Goal: Task Accomplishment & Management: Complete application form

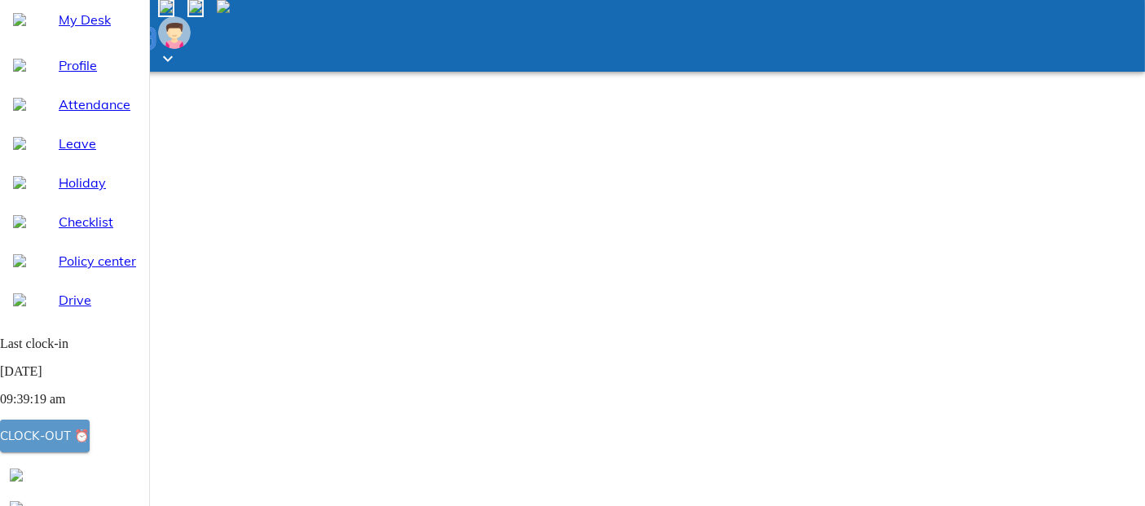
click at [90, 427] on button "Clock-out ⏰" at bounding box center [45, 436] width 90 height 33
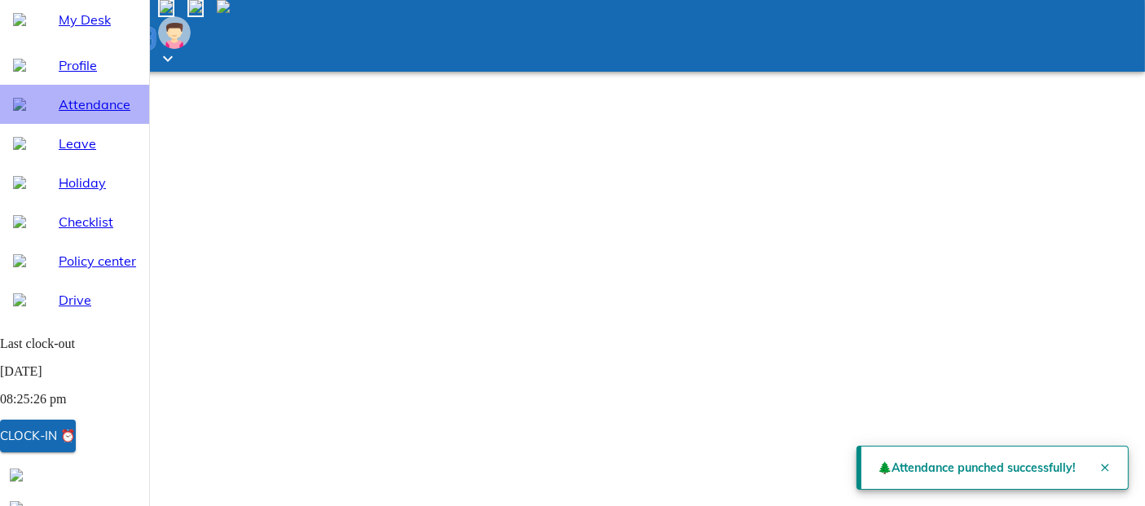
click at [59, 114] on span "Attendance" at bounding box center [97, 105] width 77 height 20
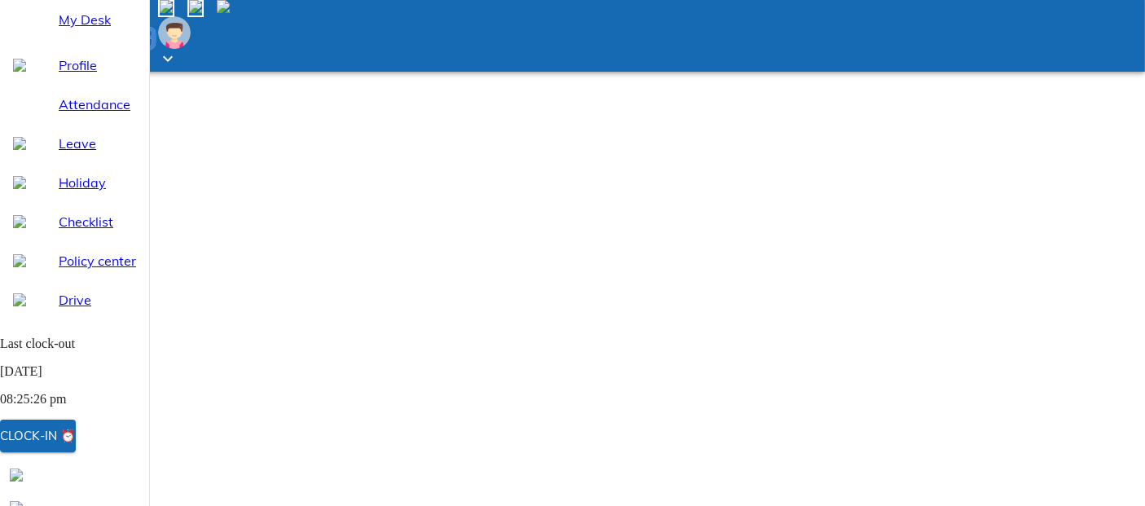
select select "10"
click at [71, 153] on span "Leave" at bounding box center [97, 144] width 77 height 20
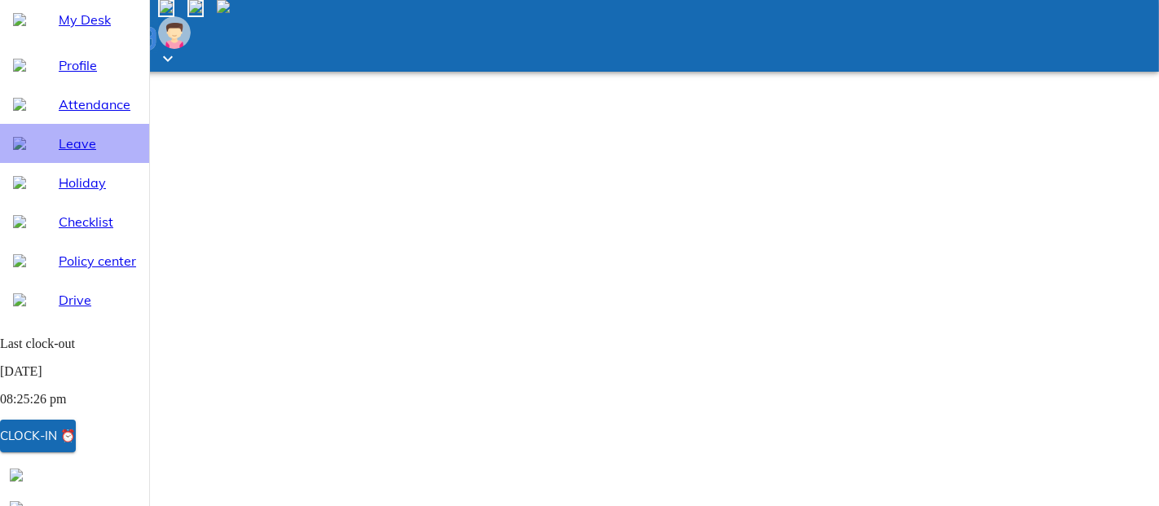
select select "10"
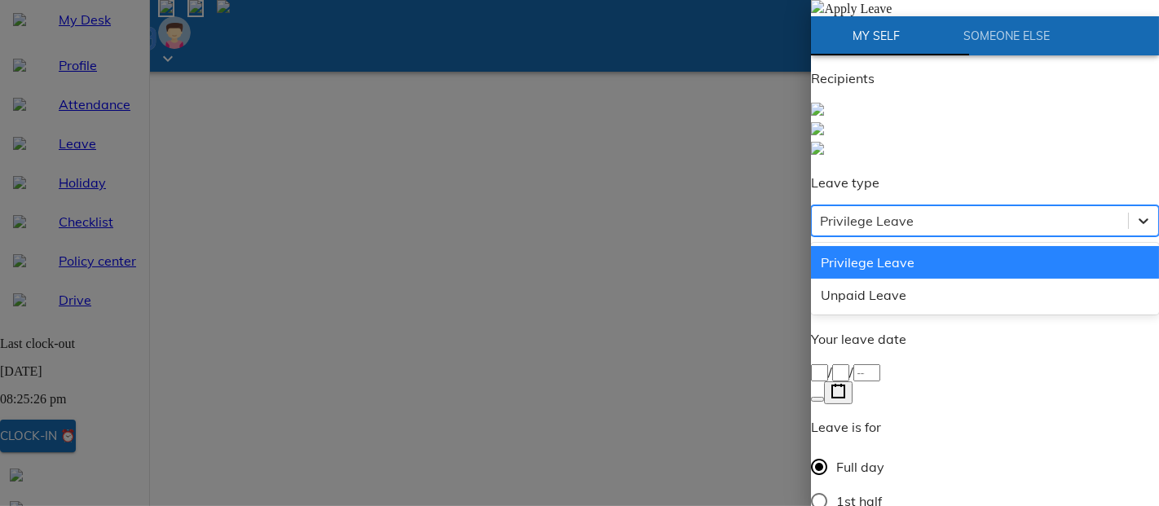
click at [1135, 213] on icon at bounding box center [1143, 221] width 16 height 16
click at [1093, 246] on div "Privilege Leave" at bounding box center [985, 262] width 348 height 33
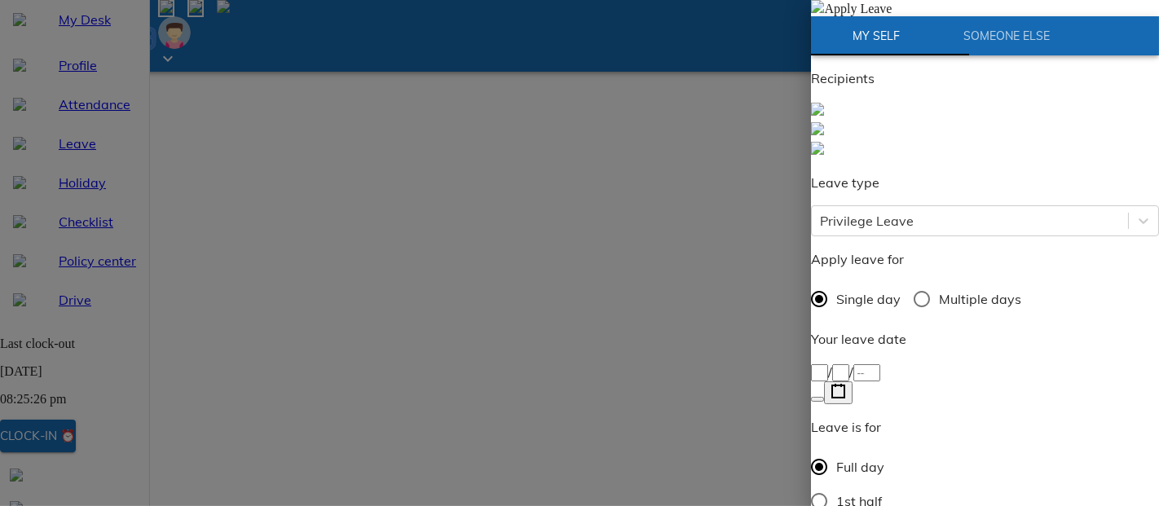
click at [846, 384] on icon "button" at bounding box center [838, 391] width 15 height 15
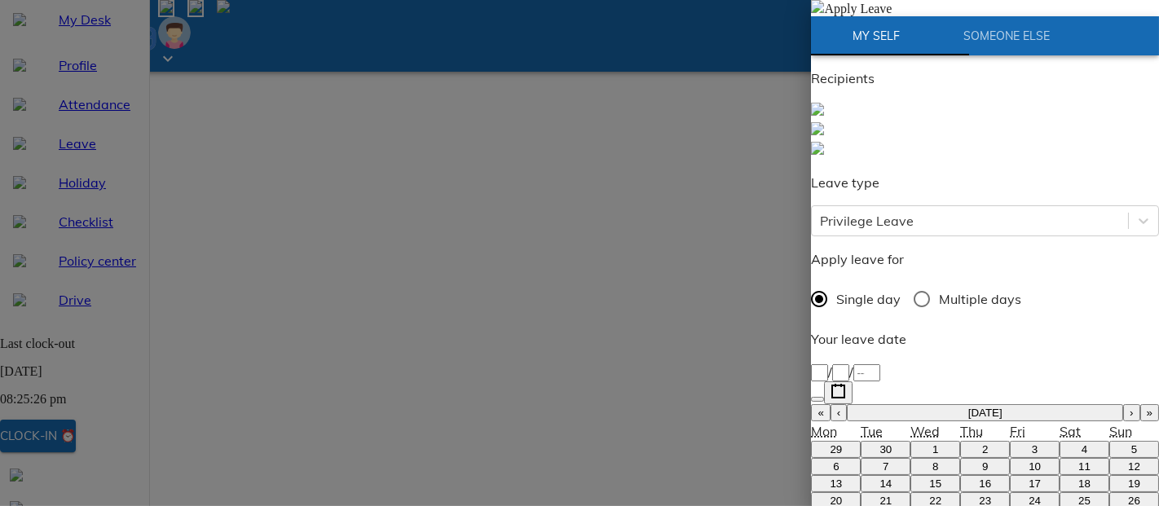
click at [910, 492] on button "22" at bounding box center [935, 500] width 50 height 17
type input "[DATE]"
type input "22"
type input "10"
type input "2025"
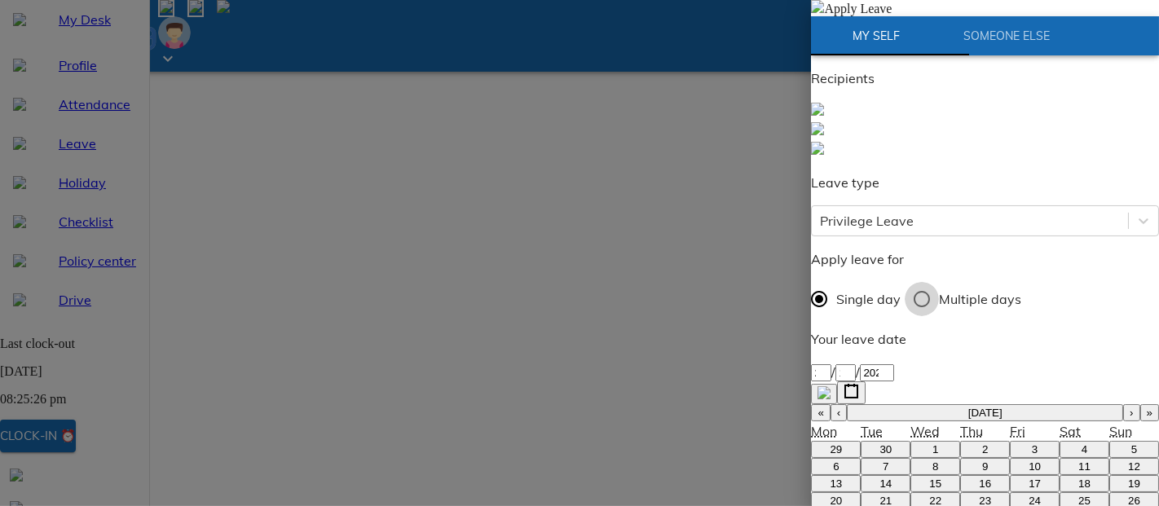
click at [936, 282] on input "Multiple days" at bounding box center [922, 299] width 34 height 34
radio input "true"
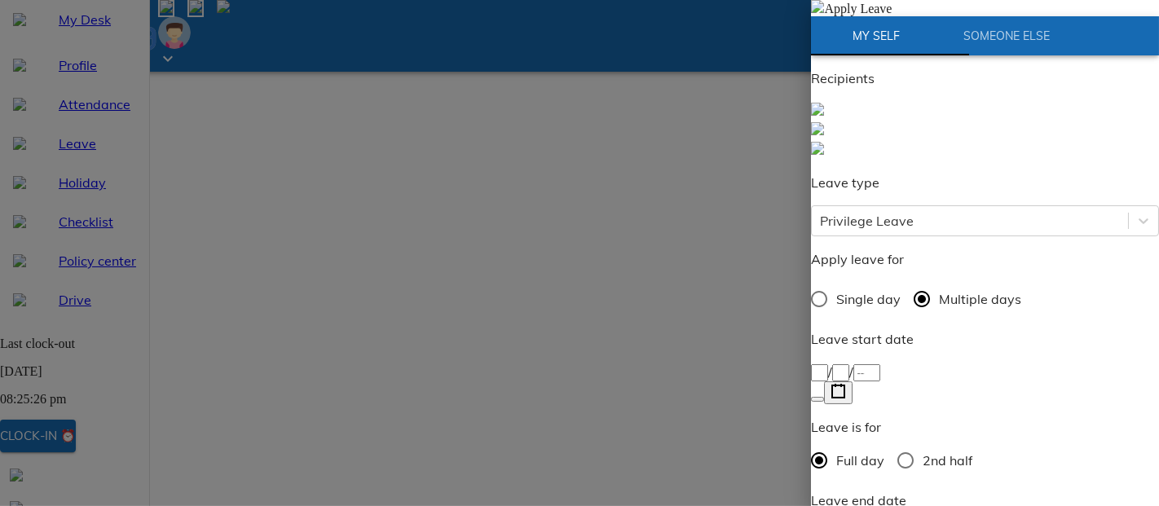
click at [846, 384] on icon "button" at bounding box center [838, 391] width 15 height 15
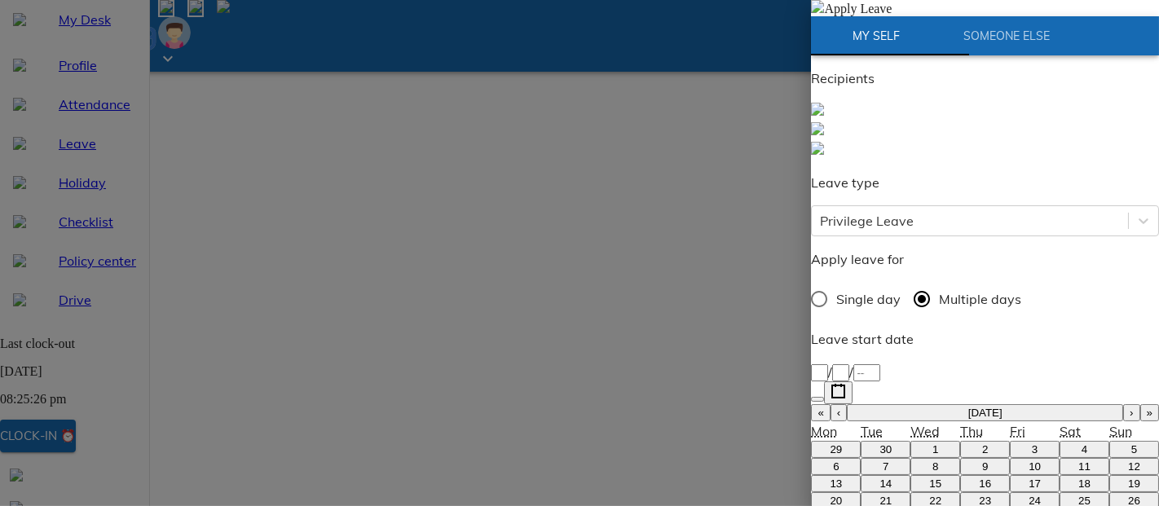
click at [914, 492] on button "22" at bounding box center [935, 500] width 50 height 17
type input "[DATE]"
type input "22"
type input "10"
type input "2025"
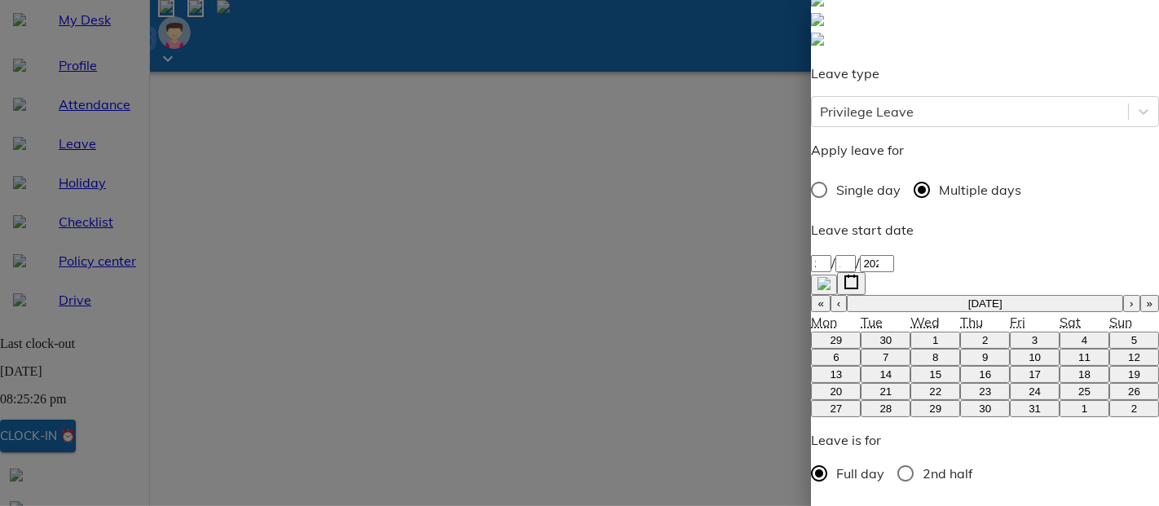
scroll to position [112, 0]
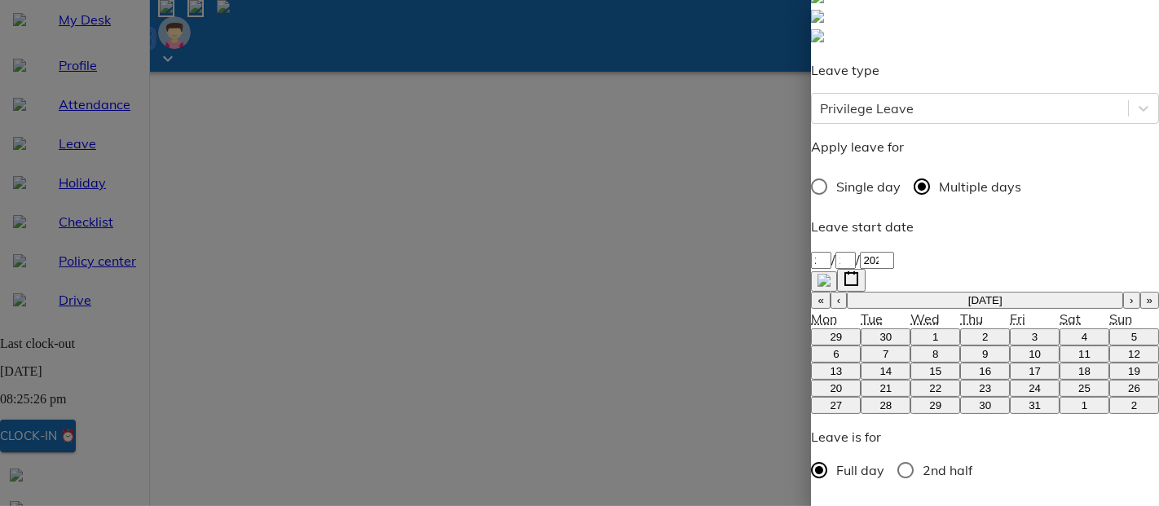
type input "[DATE]"
type input "24"
type input "10"
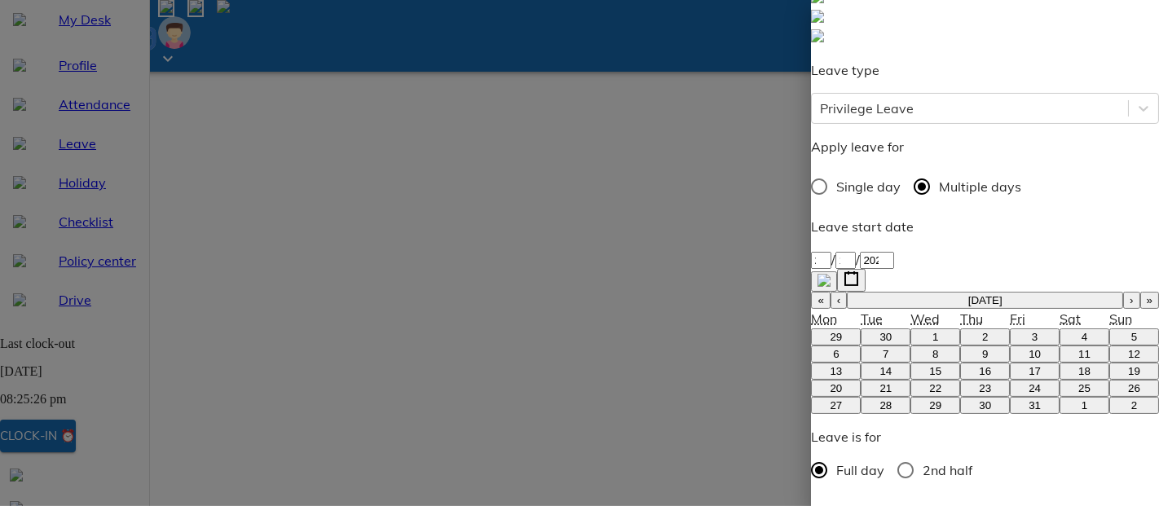
type input "2025"
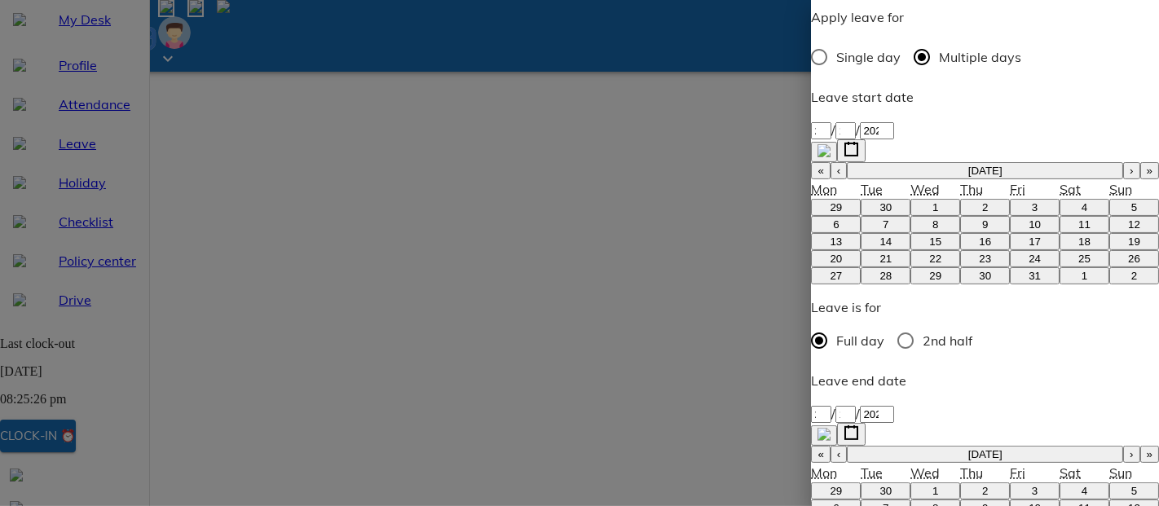
scroll to position [243, 0]
type textarea "D"
type textarea "x"
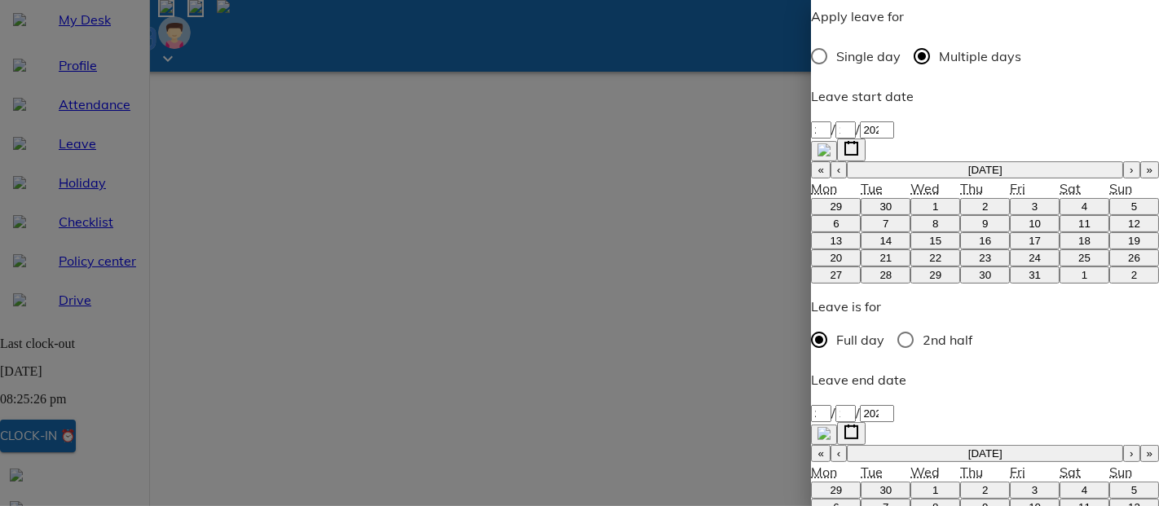
type textarea "Di"
type textarea "x"
type textarea "Diw"
type textarea "x"
type textarea "Diwa"
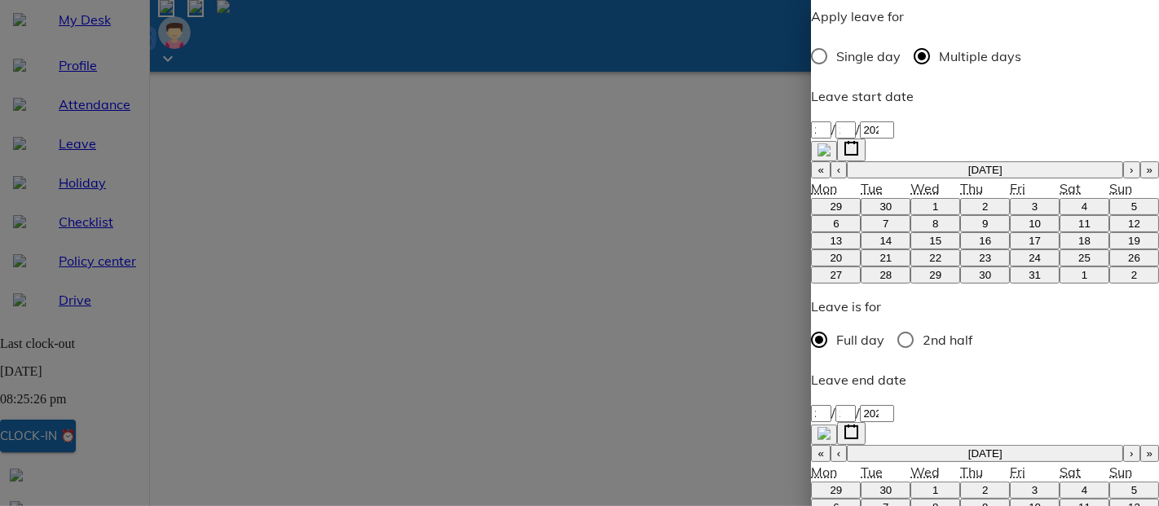
type textarea "x"
type textarea "Diwal"
type textarea "x"
type textarea "[DATE]"
type textarea "x"
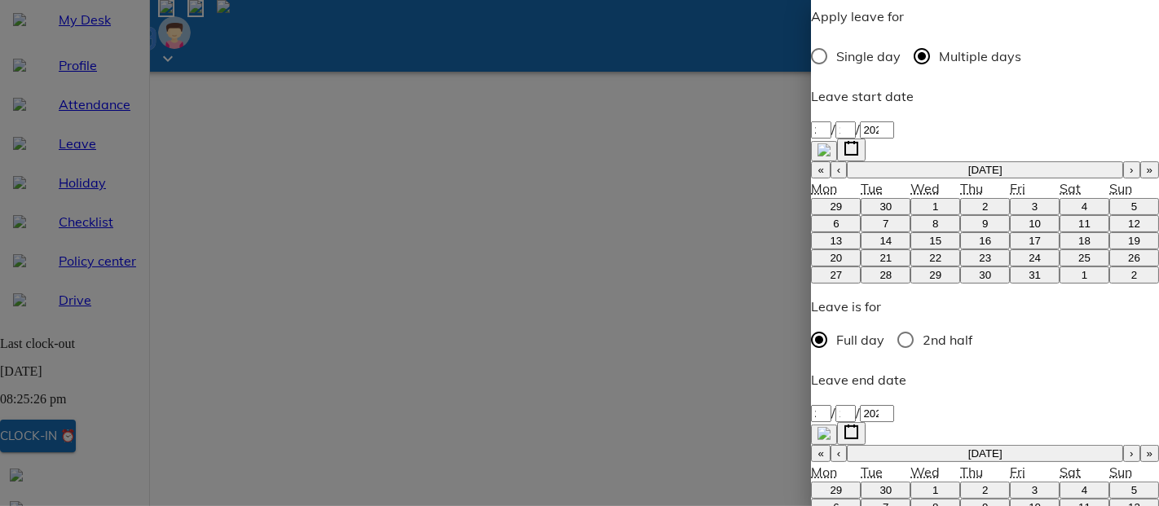
type textarea "[DATE]"
type textarea "x"
type textarea "[DATE] f"
type textarea "x"
type textarea "[DATE] fe"
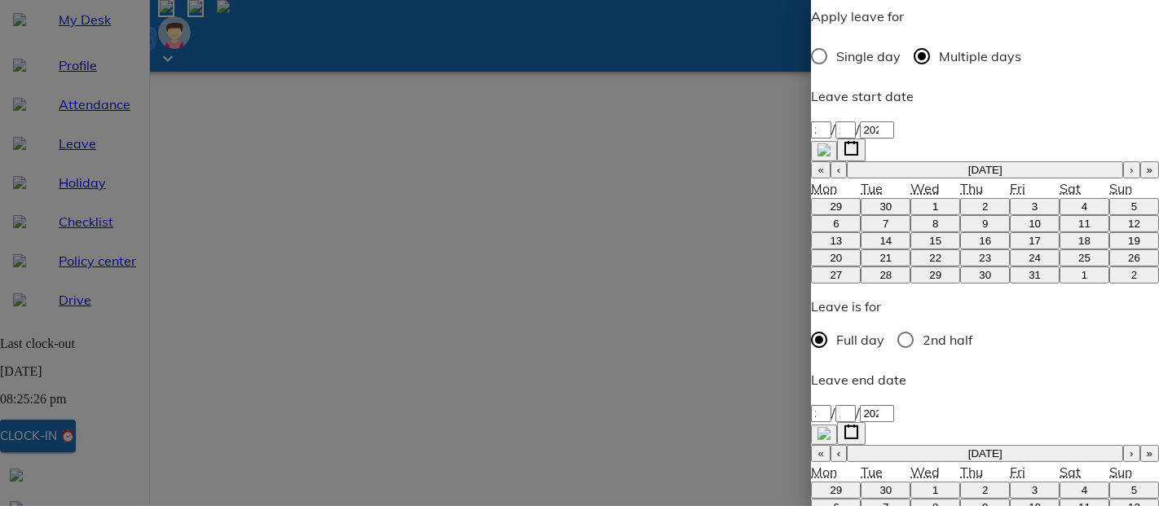
type textarea "x"
type textarea "[DATE] fes"
type textarea "x"
type textarea "[DATE] fest"
type textarea "x"
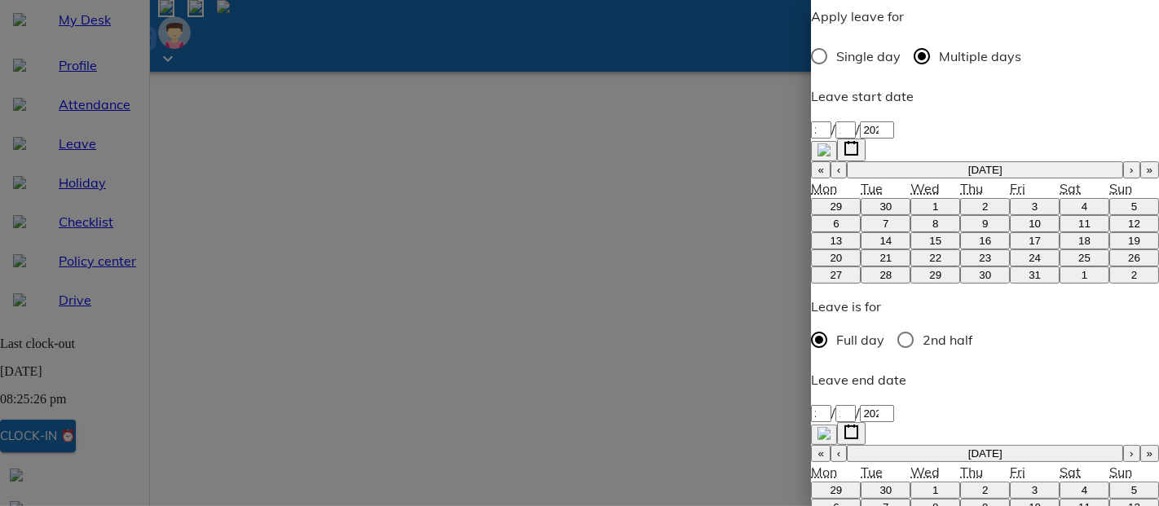
type textarea "[DATE] festi"
type textarea "x"
type textarea "[DATE] festiv"
type textarea "x"
type textarea "[DATE] festiva"
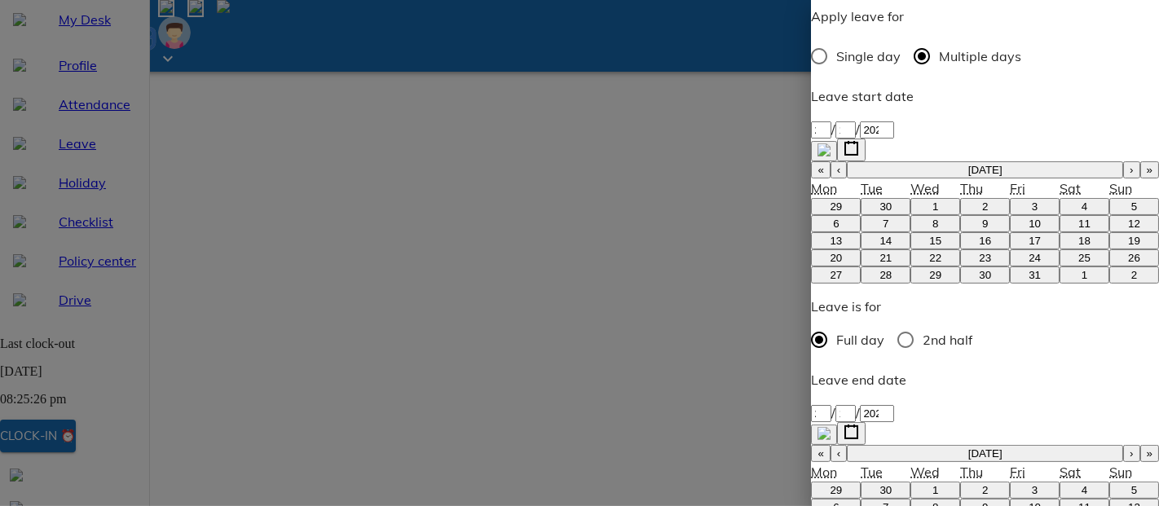
type textarea "x"
type textarea "[DATE] festival"
type textarea "x"
type textarea "[DATE] festival"
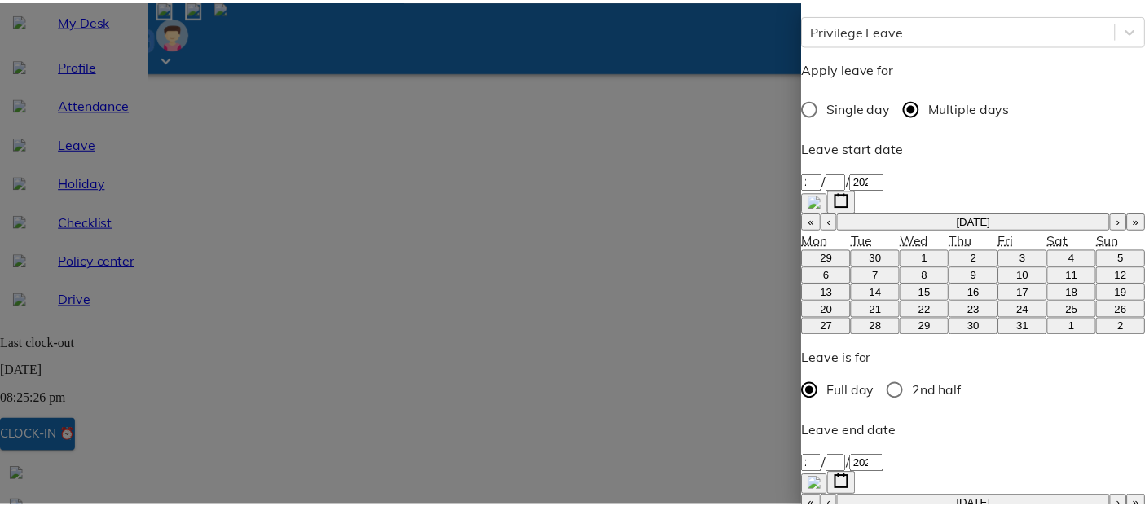
scroll to position [307, 0]
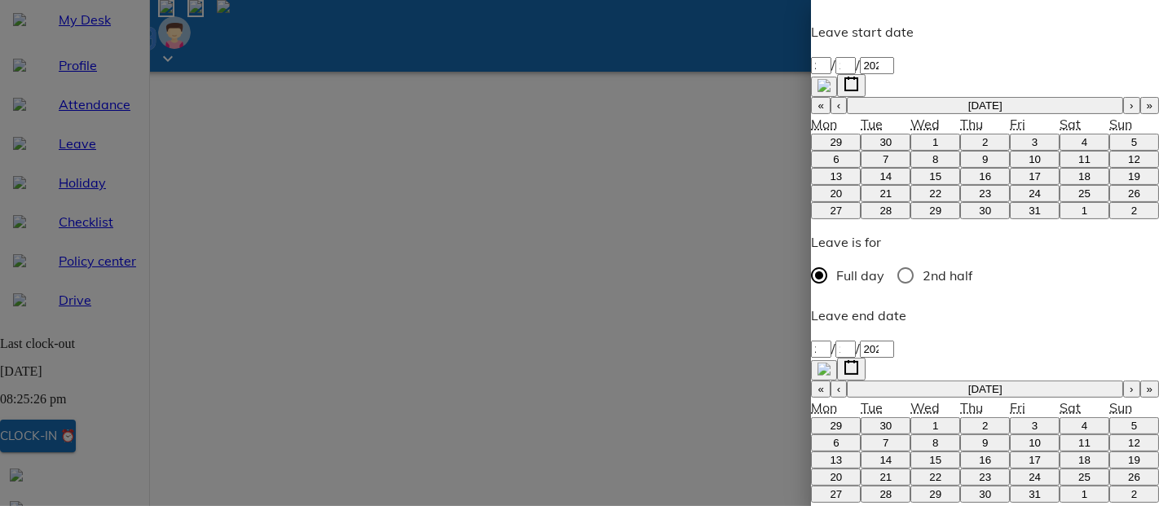
type textarea "x"
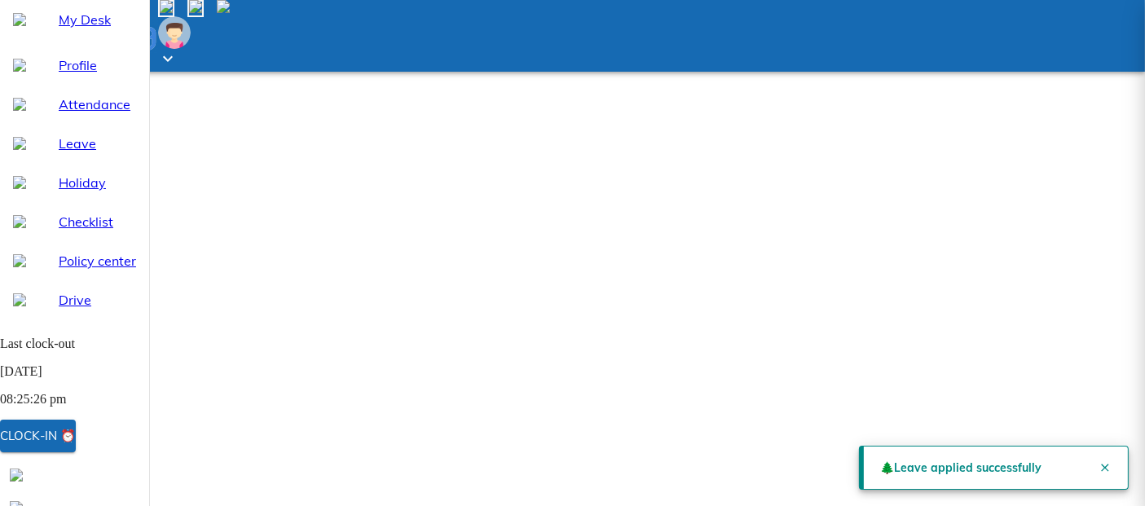
scroll to position [24, 0]
click at [1100, 461] on icon "Close" at bounding box center [1105, 467] width 13 height 13
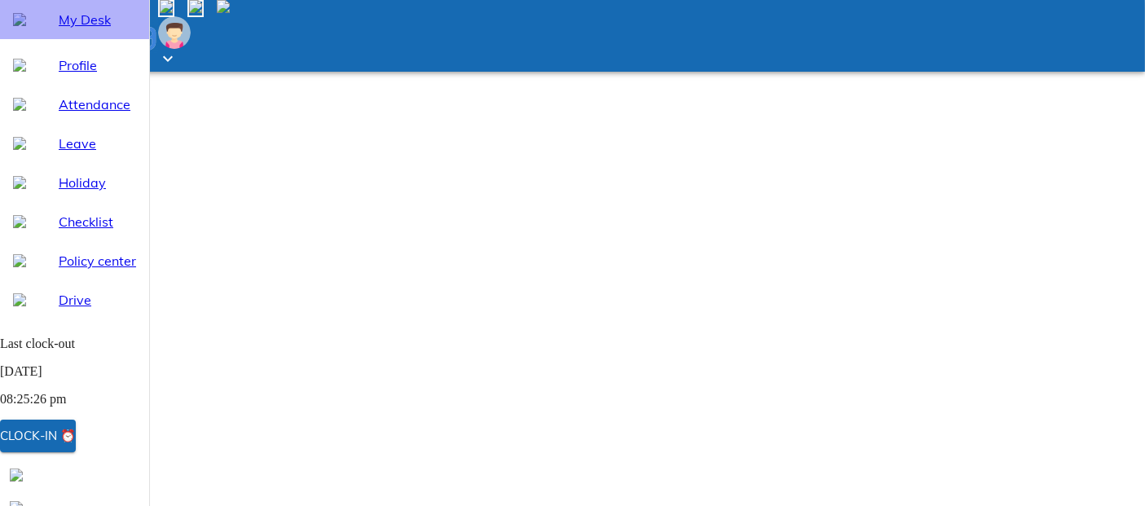
click at [68, 29] on span "My Desk" at bounding box center [97, 20] width 77 height 20
